Goal: Information Seeking & Learning: Learn about a topic

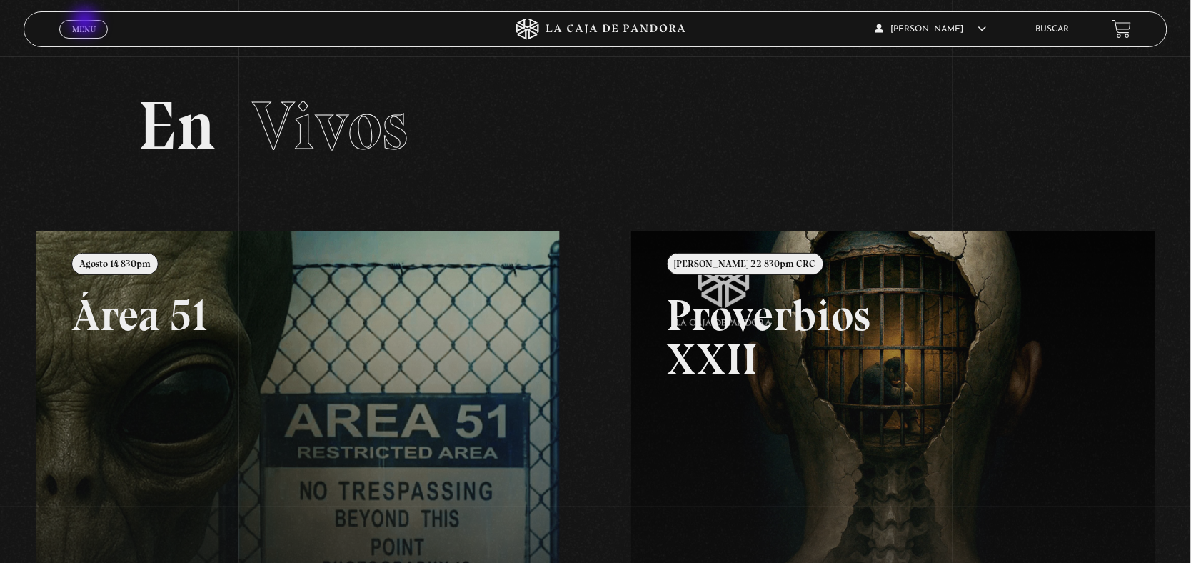
click at [86, 25] on span "Menu" at bounding box center [84, 29] width 24 height 9
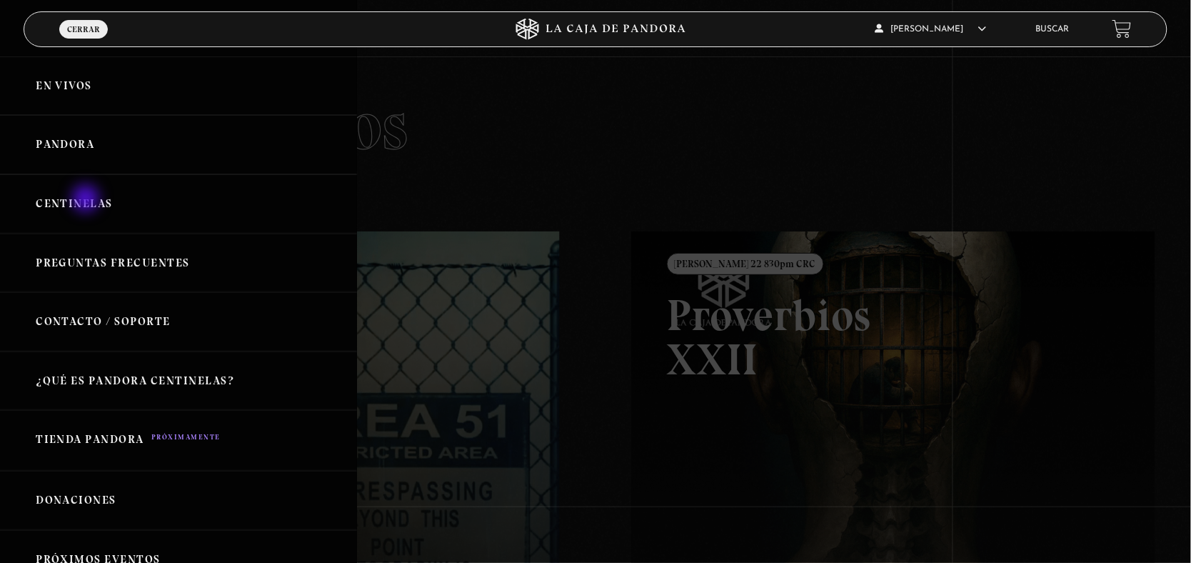
click at [86, 200] on link "Centinelas" at bounding box center [178, 203] width 357 height 59
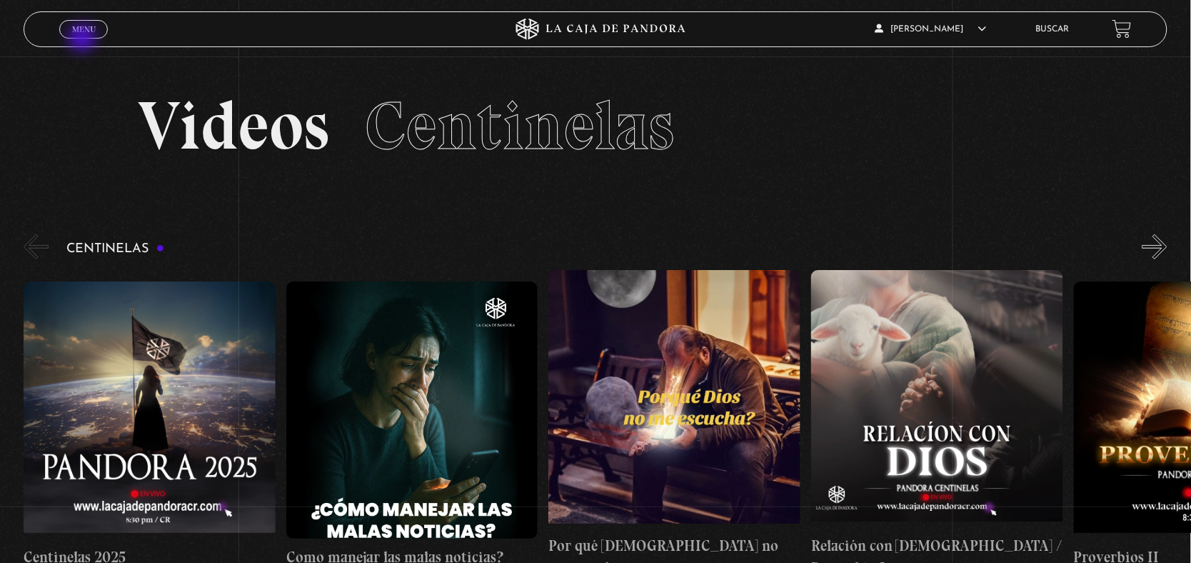
click at [84, 39] on div "Menu Cerrar" at bounding box center [237, 29] width 357 height 34
click at [82, 32] on span "Menu" at bounding box center [84, 29] width 24 height 9
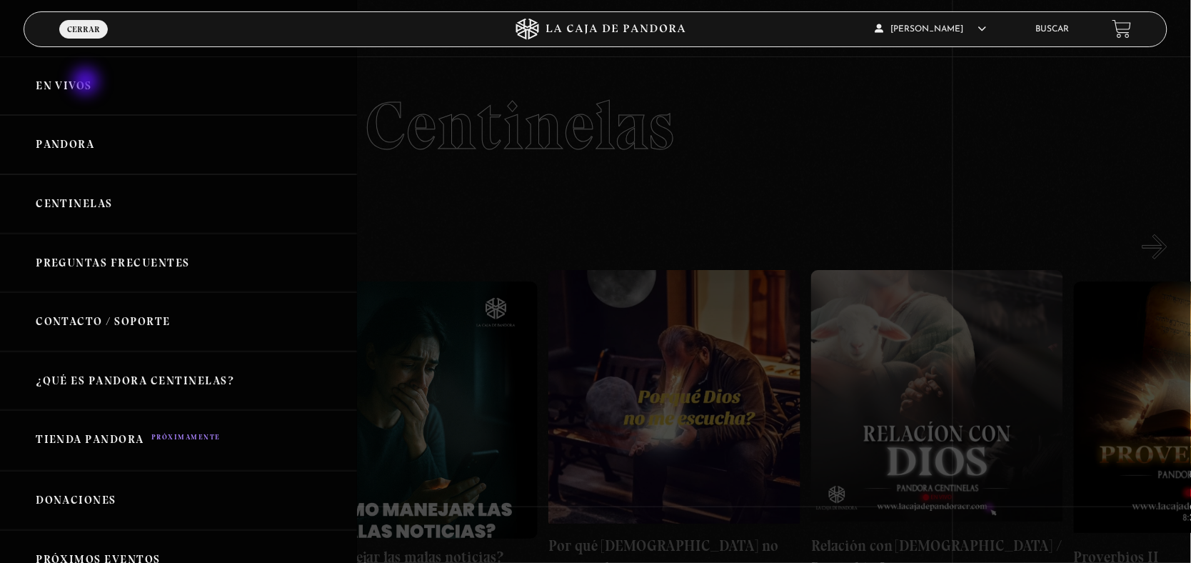
click at [87, 83] on link "En vivos" at bounding box center [178, 85] width 357 height 59
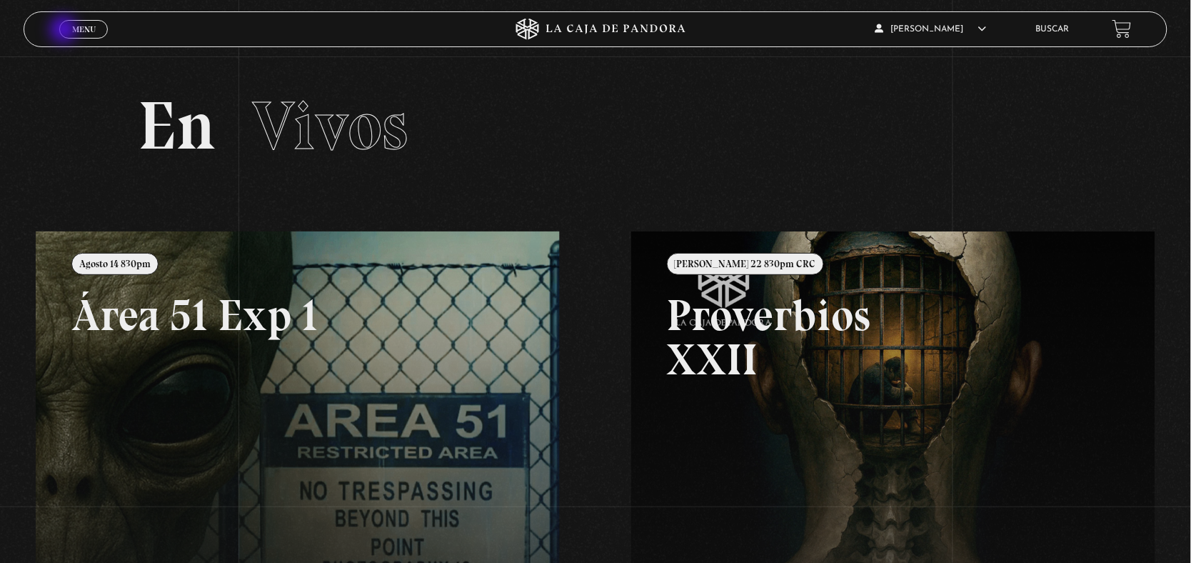
click at [65, 31] on link "Menu Cerrar" at bounding box center [83, 29] width 49 height 19
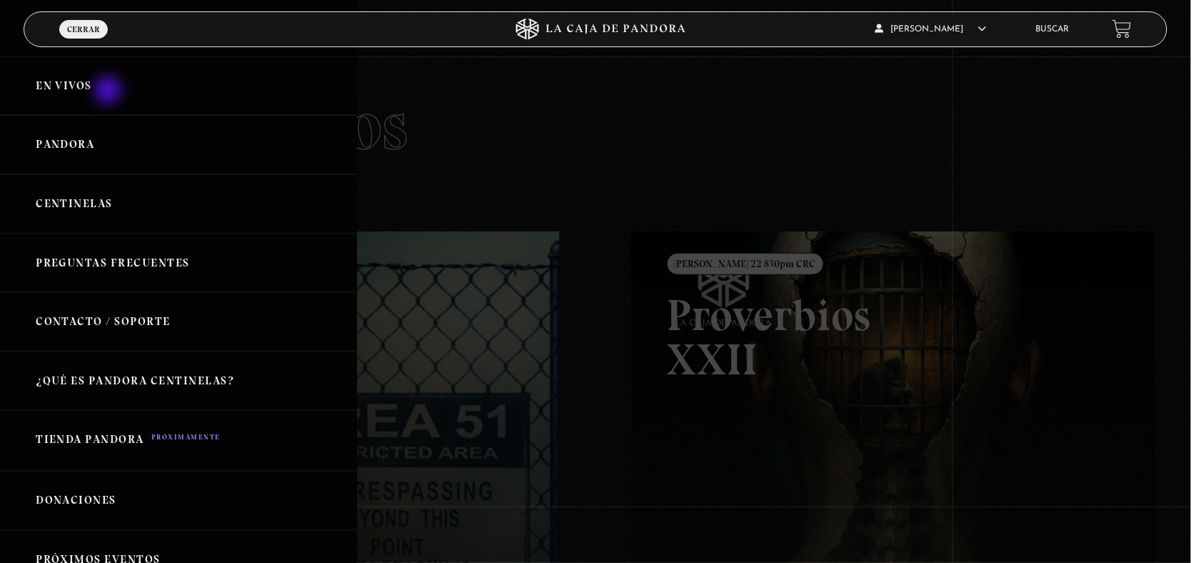
click at [109, 91] on link "En vivos" at bounding box center [178, 85] width 357 height 59
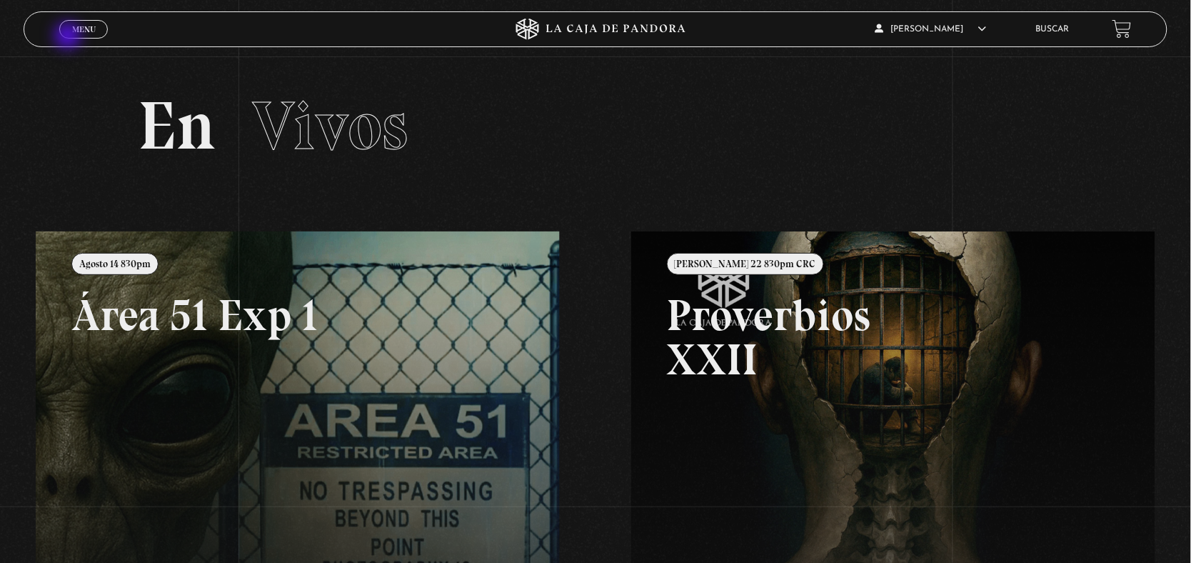
click at [69, 37] on span "Cerrar" at bounding box center [84, 42] width 34 height 10
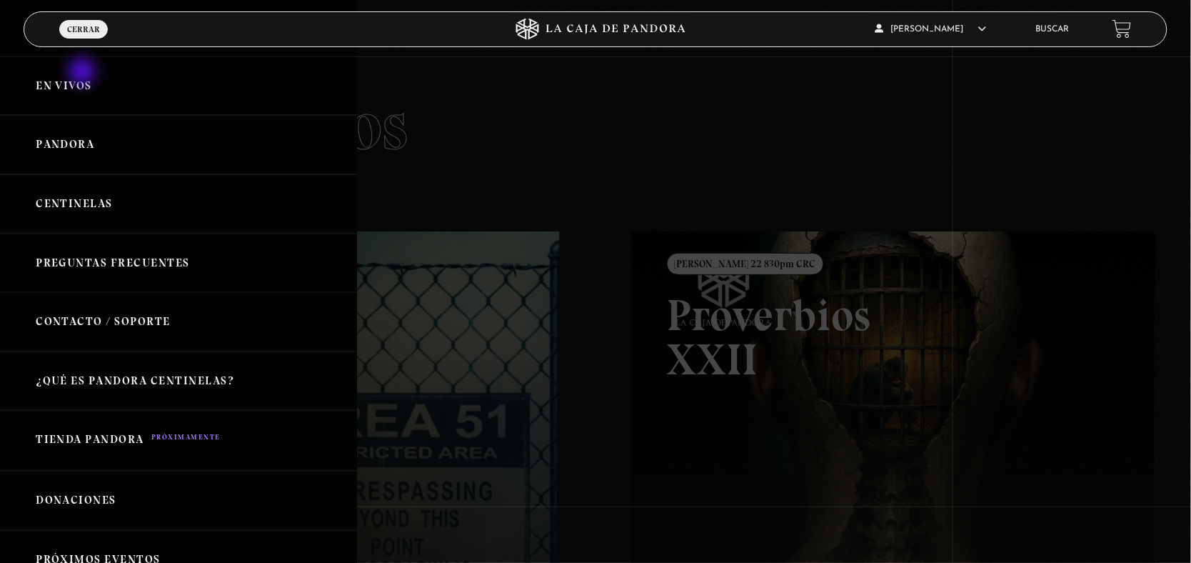
click at [84, 76] on link "En vivos" at bounding box center [178, 85] width 357 height 59
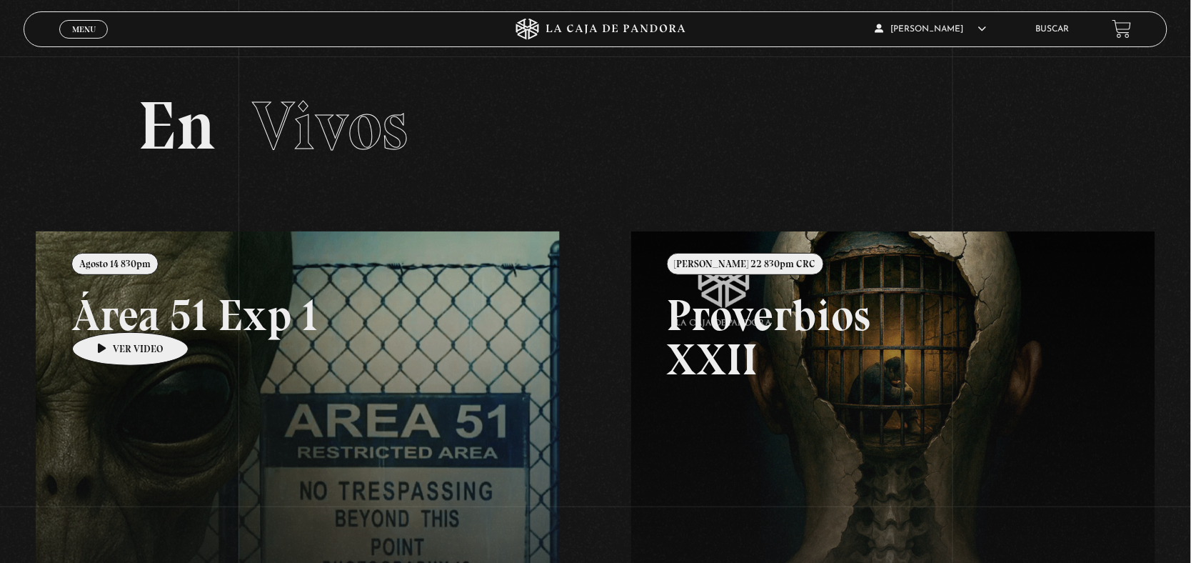
click at [144, 336] on link at bounding box center [631, 512] width 1191 height 563
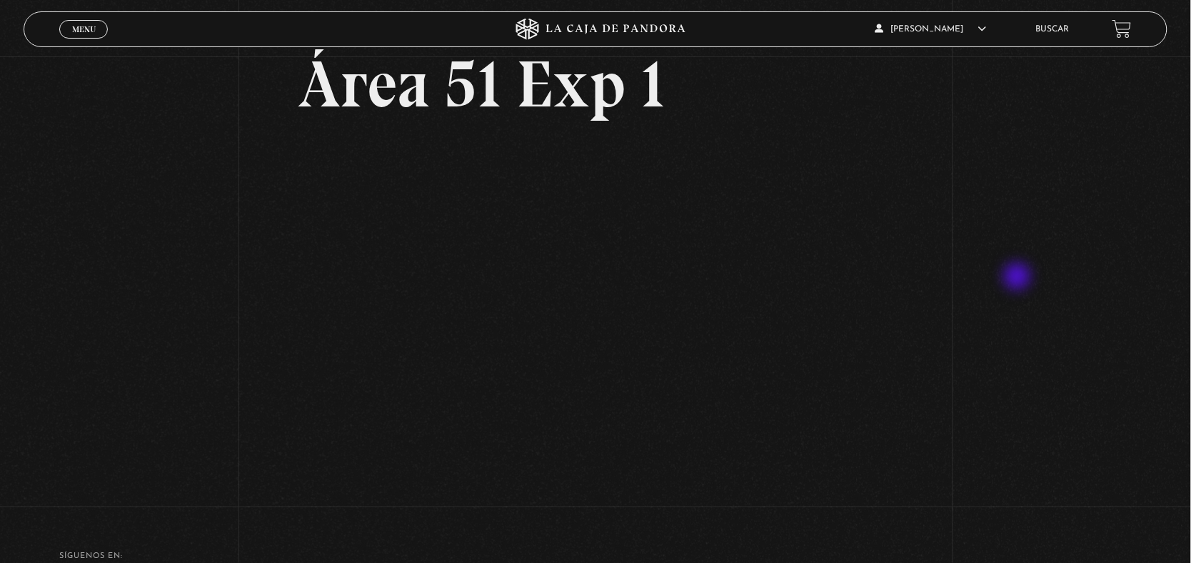
scroll to position [86, 0]
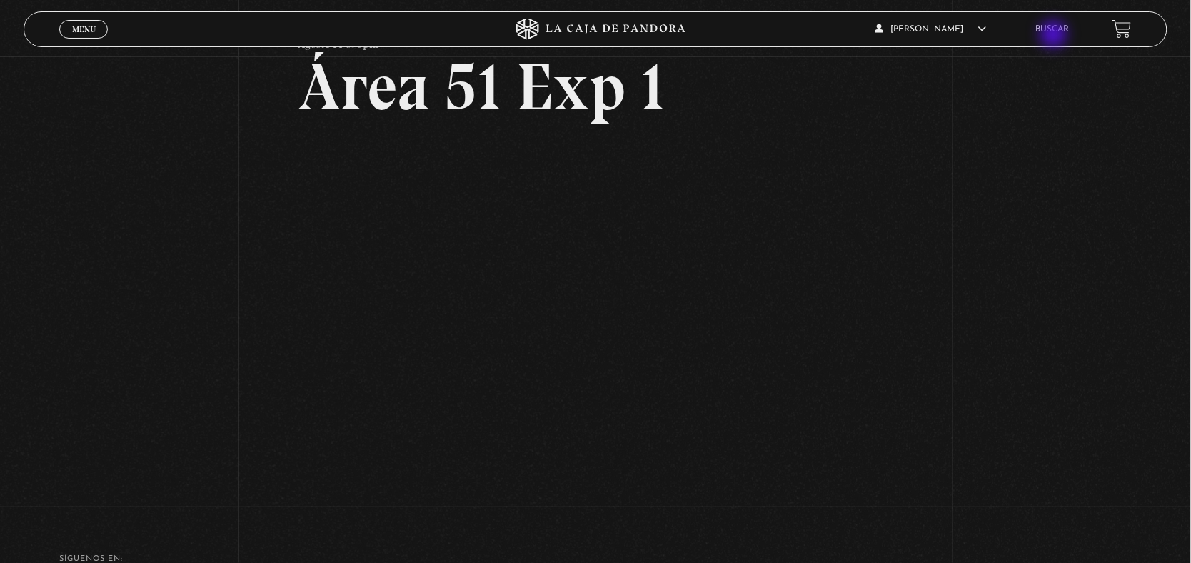
click at [1055, 36] on li "Buscar" at bounding box center [1053, 29] width 34 height 22
click at [1054, 32] on link "Buscar" at bounding box center [1053, 29] width 34 height 9
click at [1064, 30] on link "Buscar" at bounding box center [1053, 29] width 34 height 9
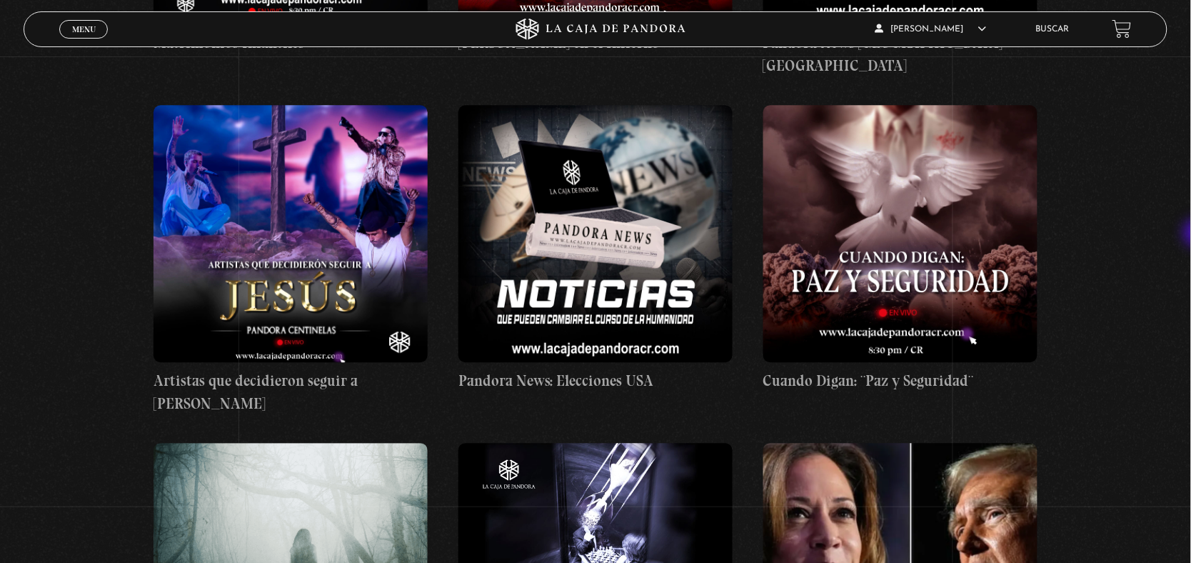
scroll to position [6155, 0]
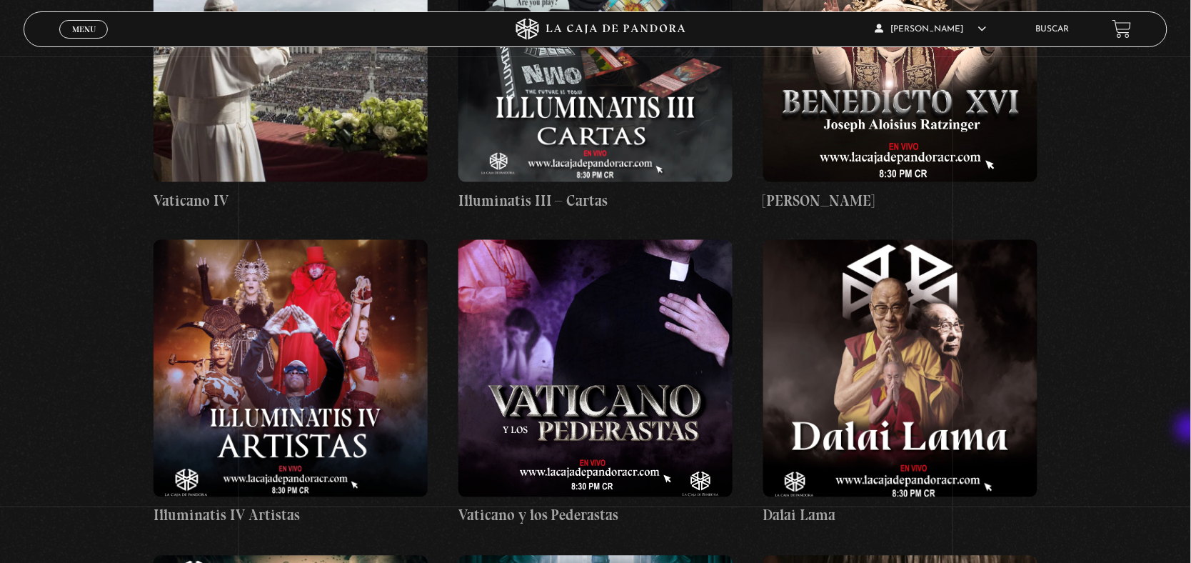
scroll to position [18473, 0]
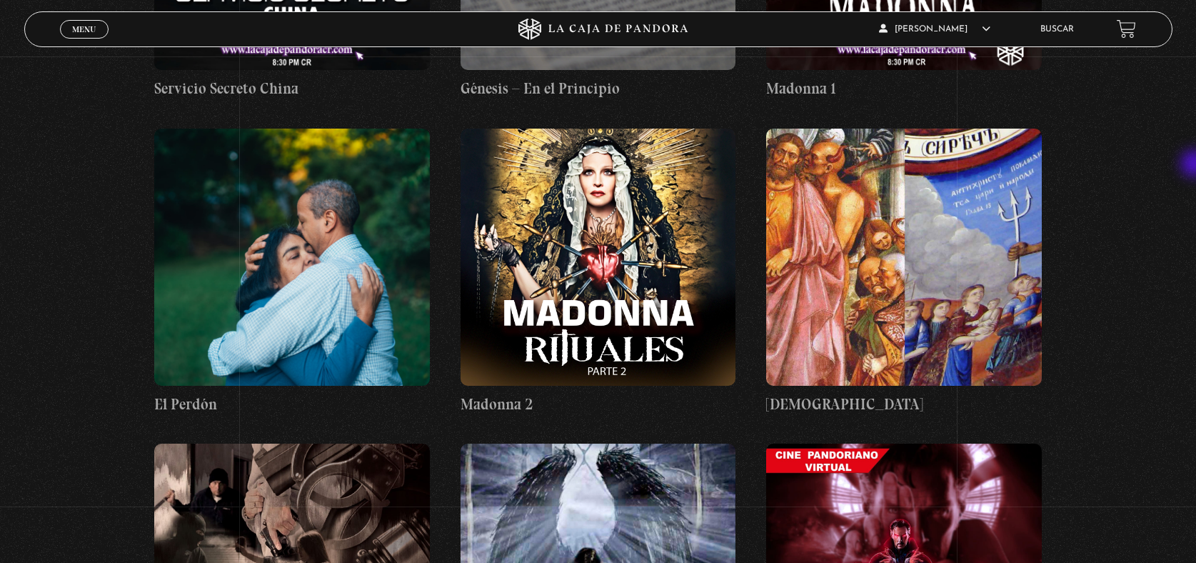
scroll to position [20437, 0]
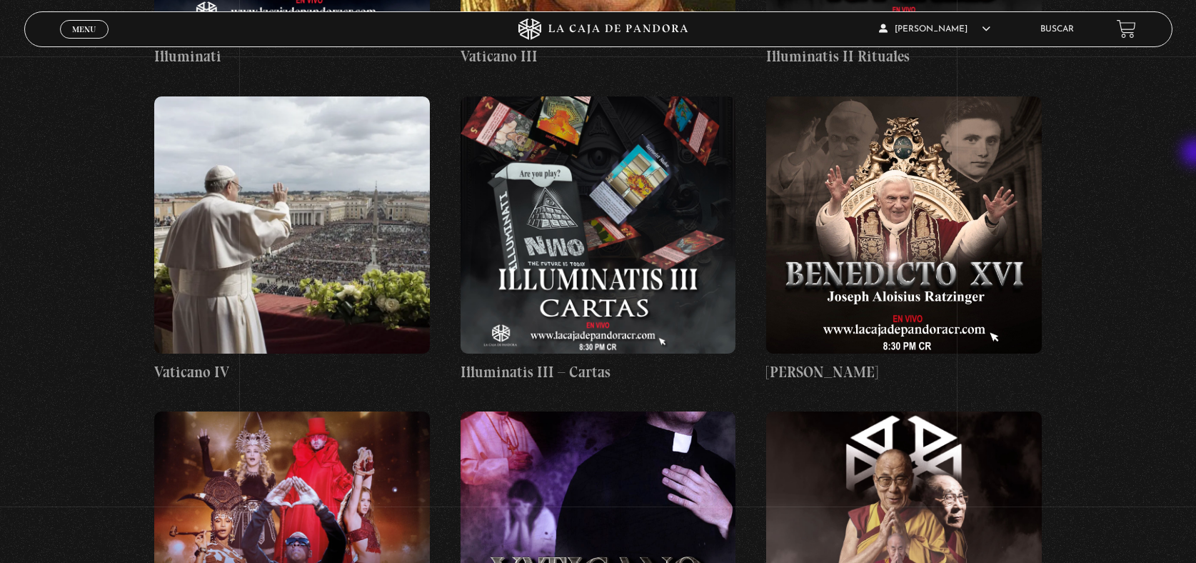
scroll to position [17317, 0]
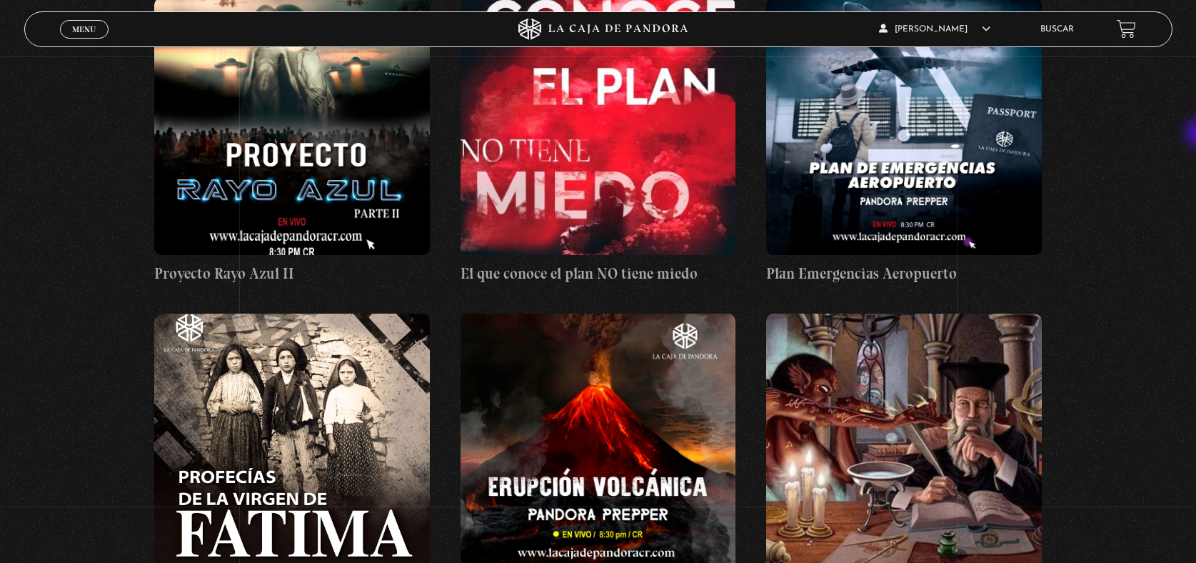
scroll to position [15838, 0]
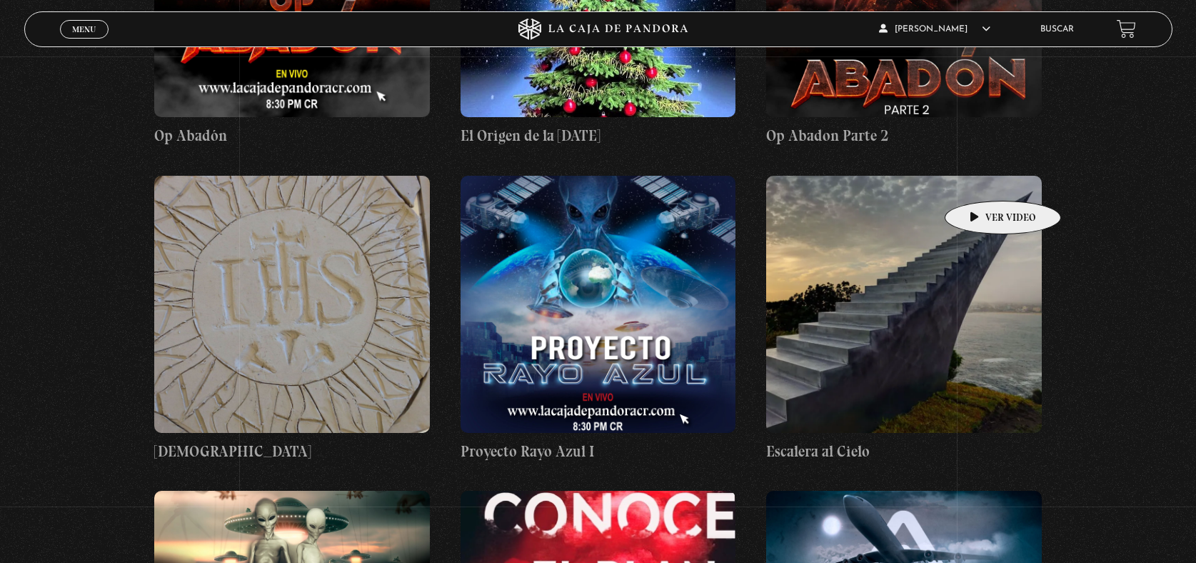
click at [980, 179] on figure at bounding box center [904, 304] width 276 height 257
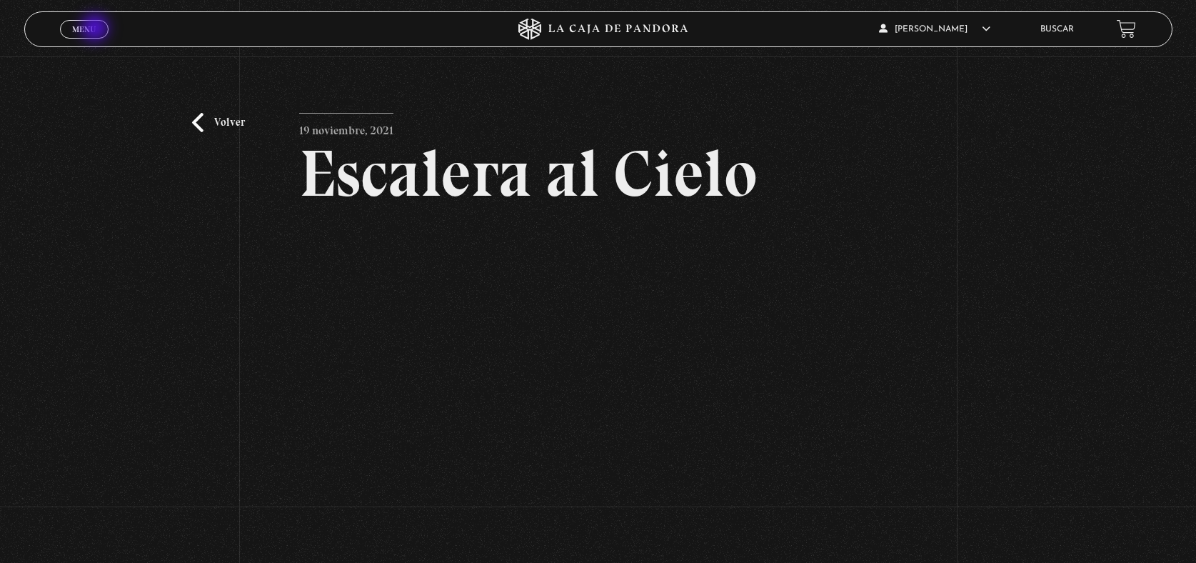
click at [96, 29] on span "Menu" at bounding box center [84, 29] width 24 height 9
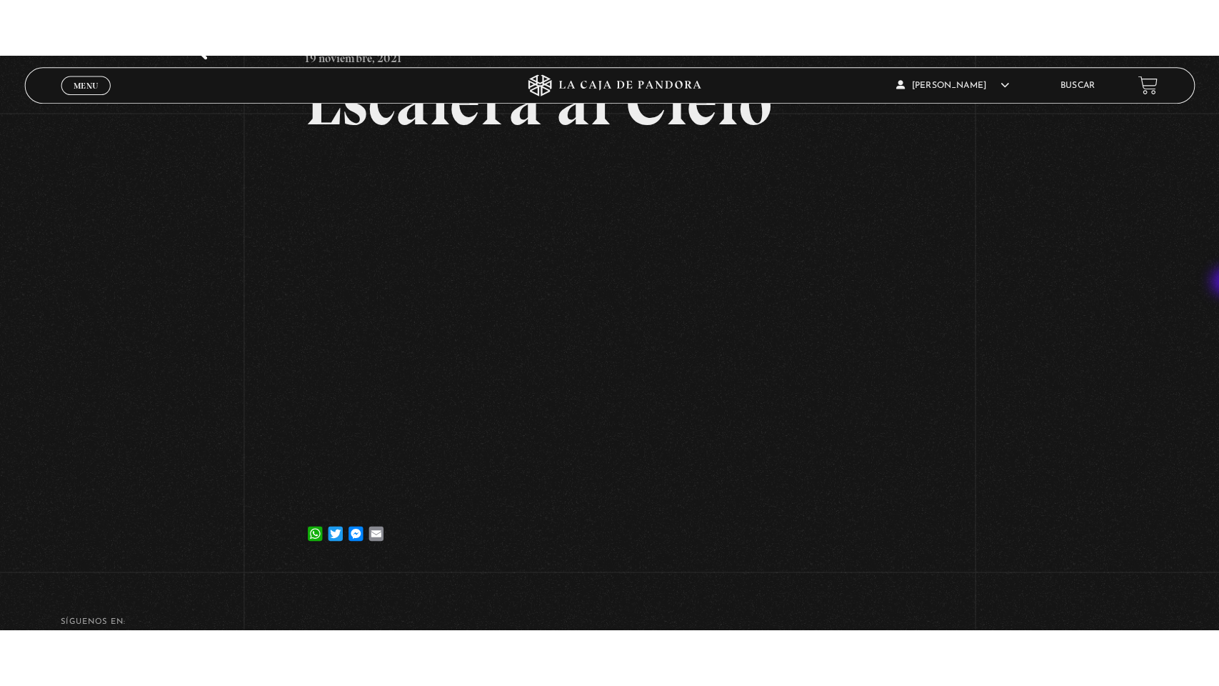
scroll to position [143, 0]
